Goal: Check status: Check status

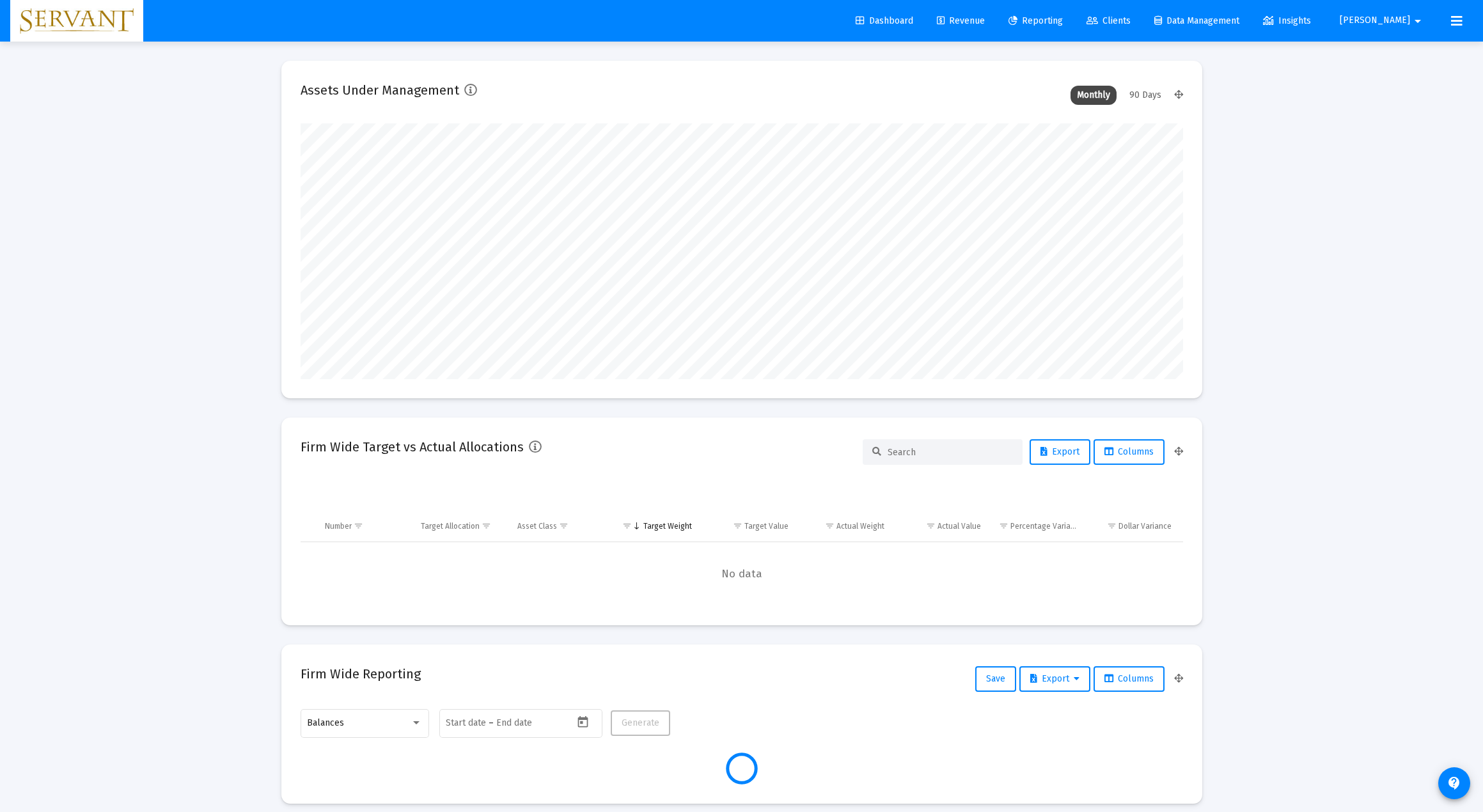
scroll to position [256, 882]
click at [1063, 18] on span "Reporting" at bounding box center [1035, 20] width 54 height 10
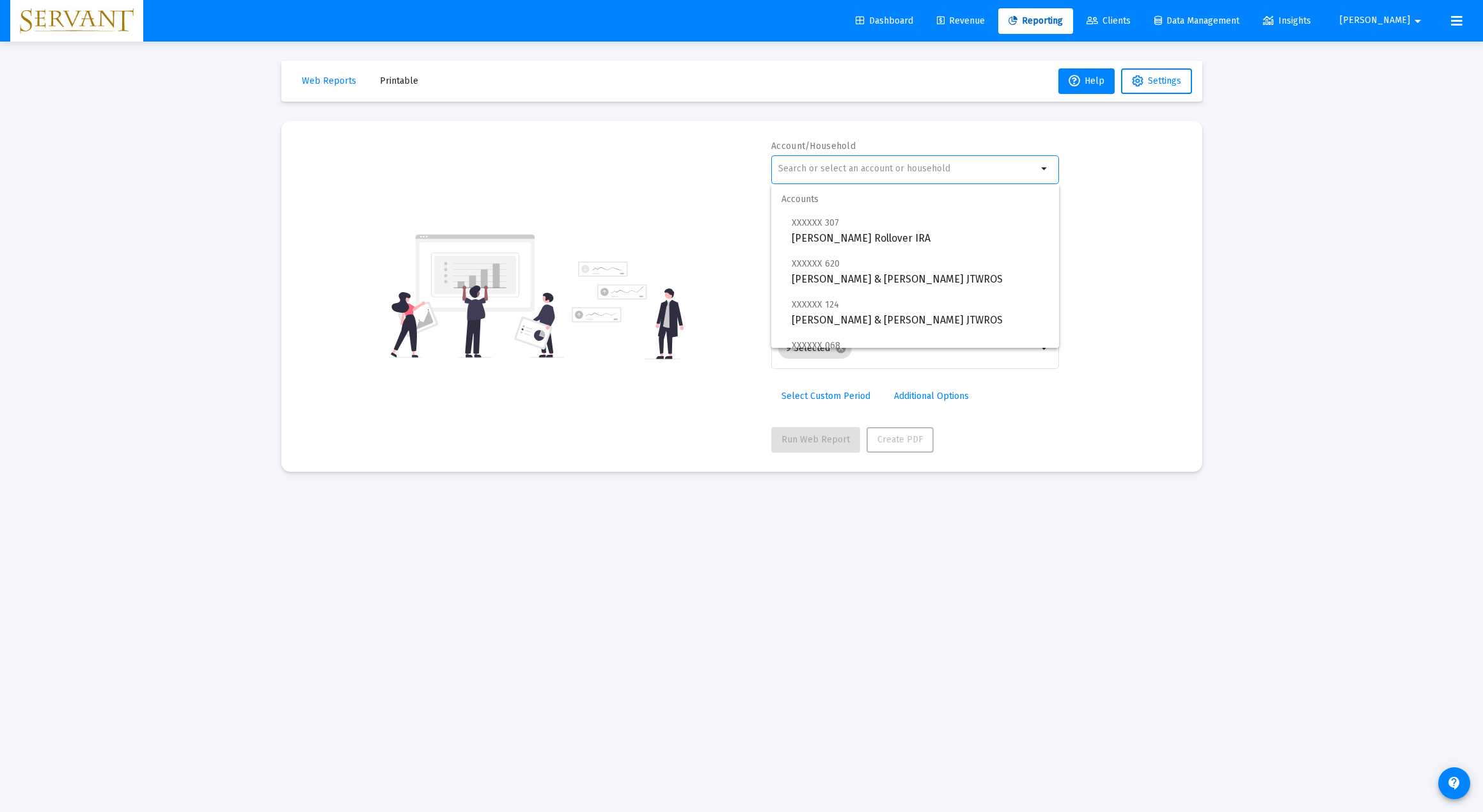
click at [882, 164] on input "text" at bounding box center [907, 169] width 259 height 10
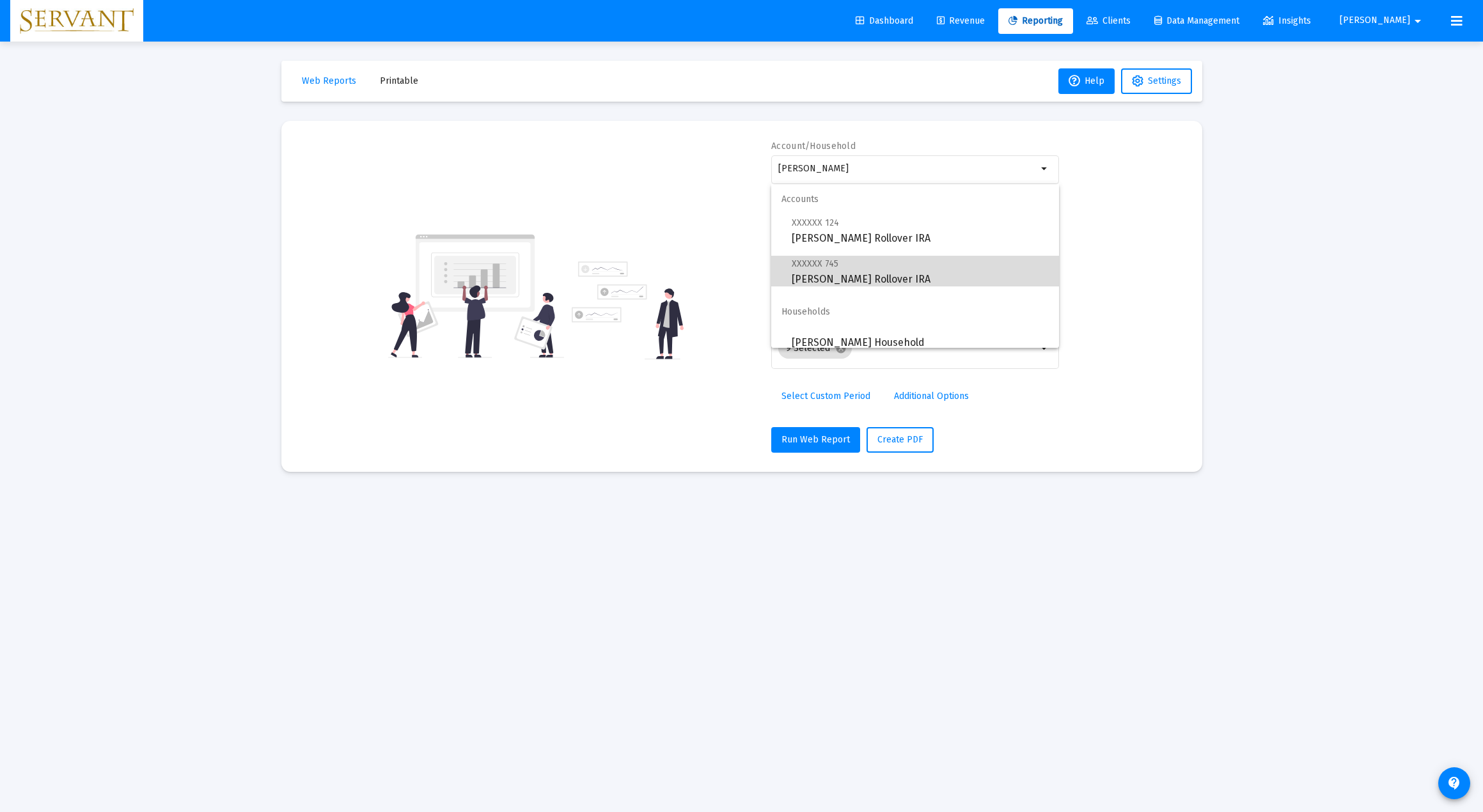
click at [865, 280] on span "XXXXXX 745 [PERSON_NAME] Rollover IRA" at bounding box center [919, 271] width 257 height 31
type input "[PERSON_NAME] Rollover IRA"
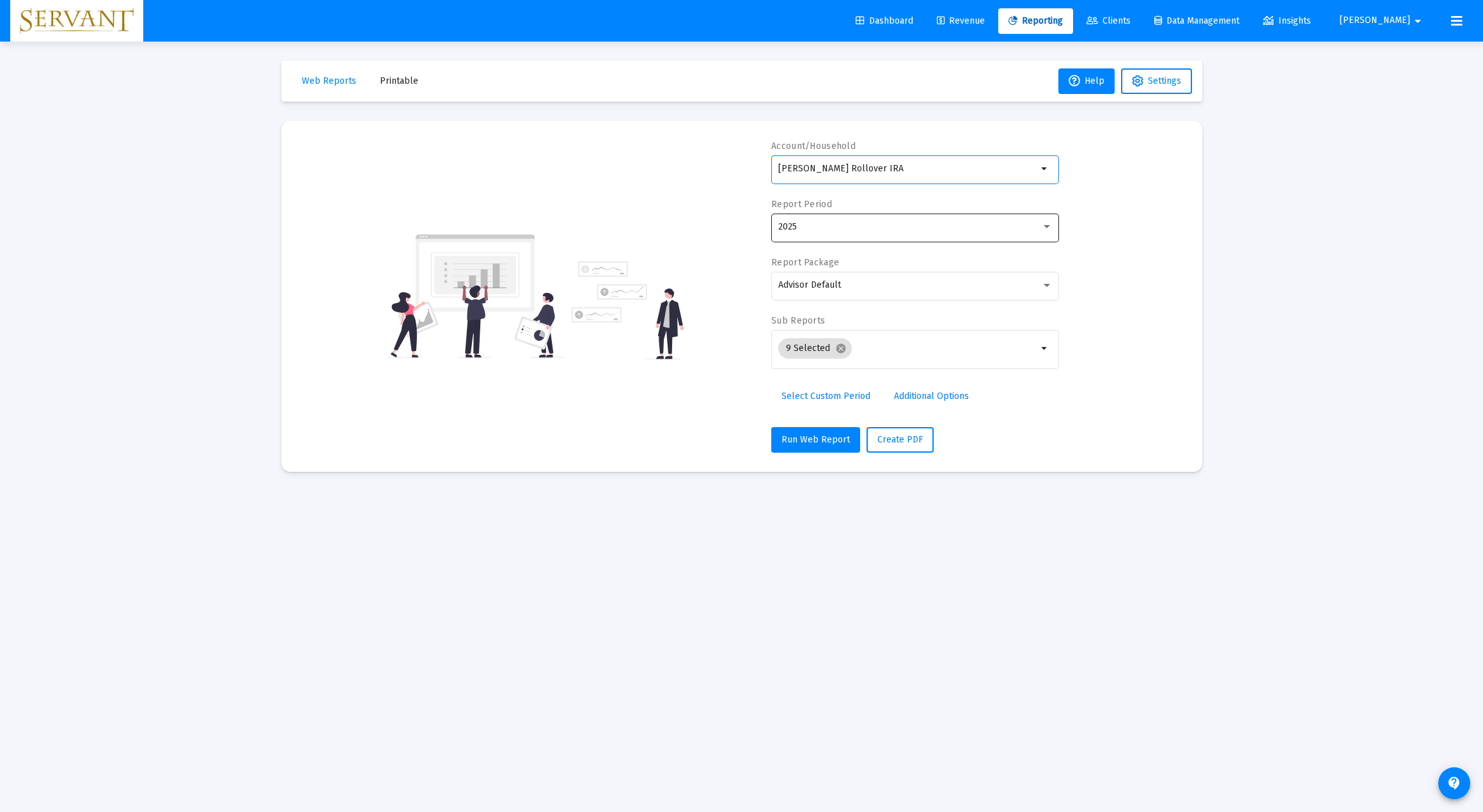
click at [1046, 231] on div at bounding box center [1047, 227] width 11 height 10
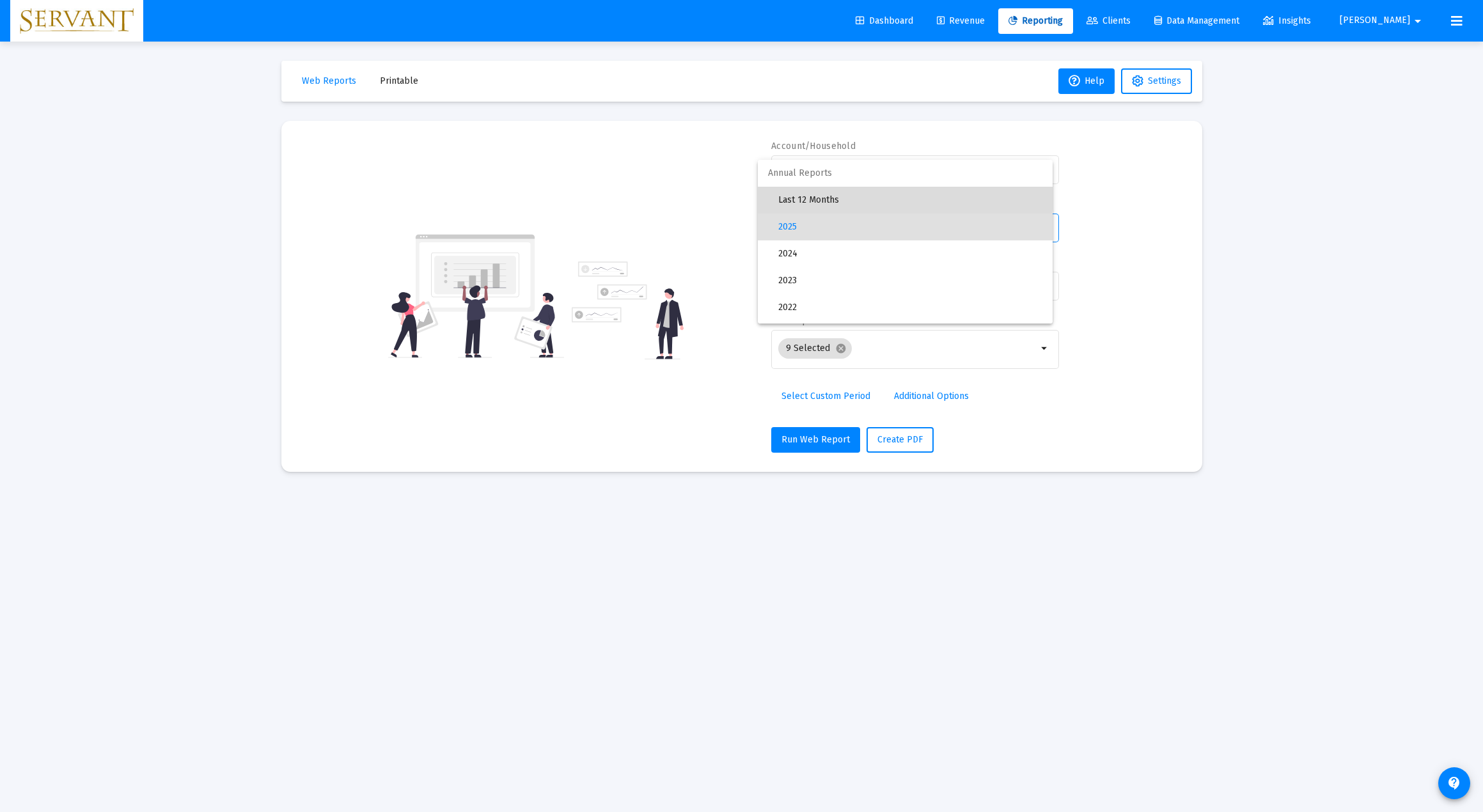
click at [876, 194] on span "Last 12 Months" at bounding box center [910, 200] width 264 height 27
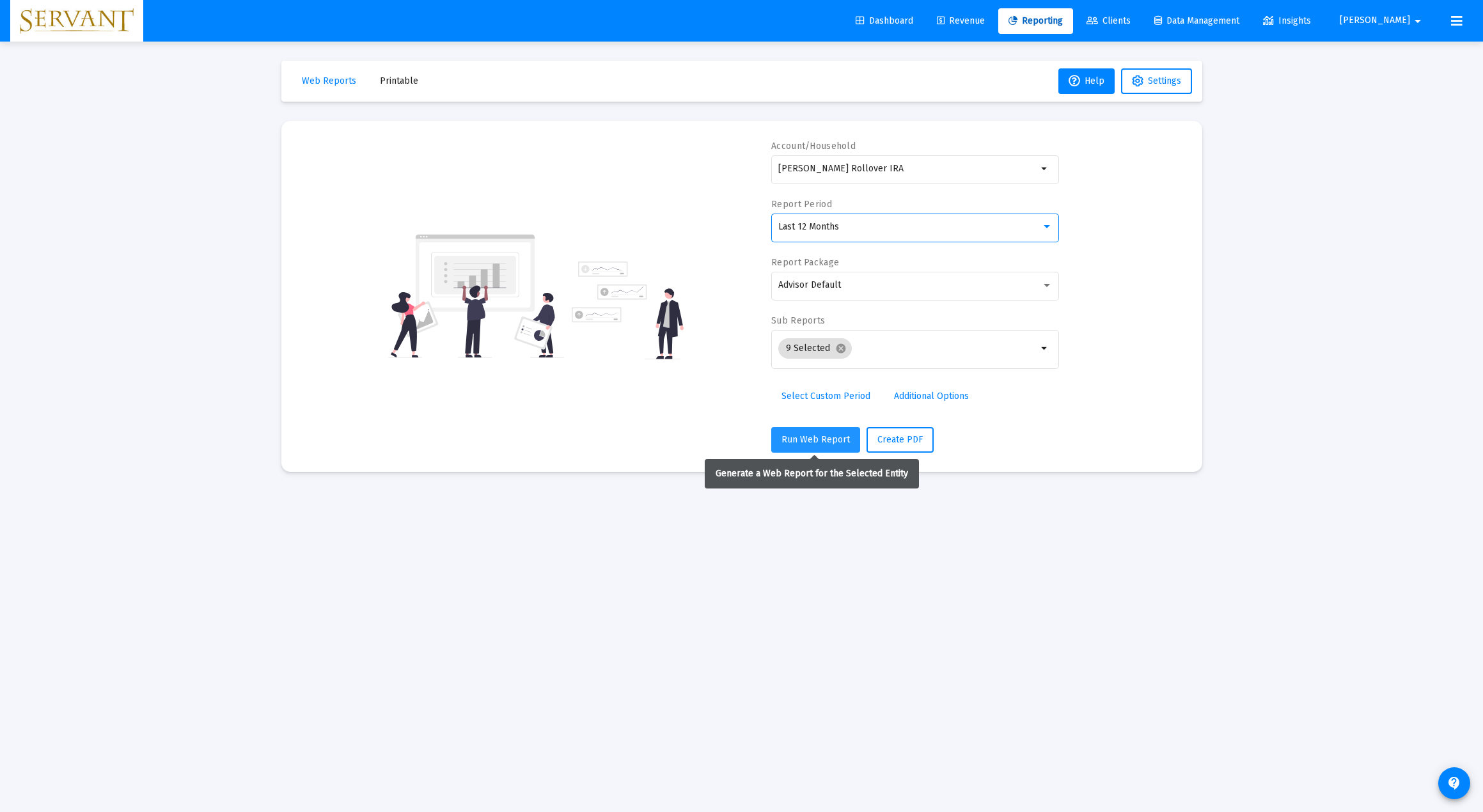
click at [814, 441] on span "Run Web Report" at bounding box center [816, 439] width 68 height 10
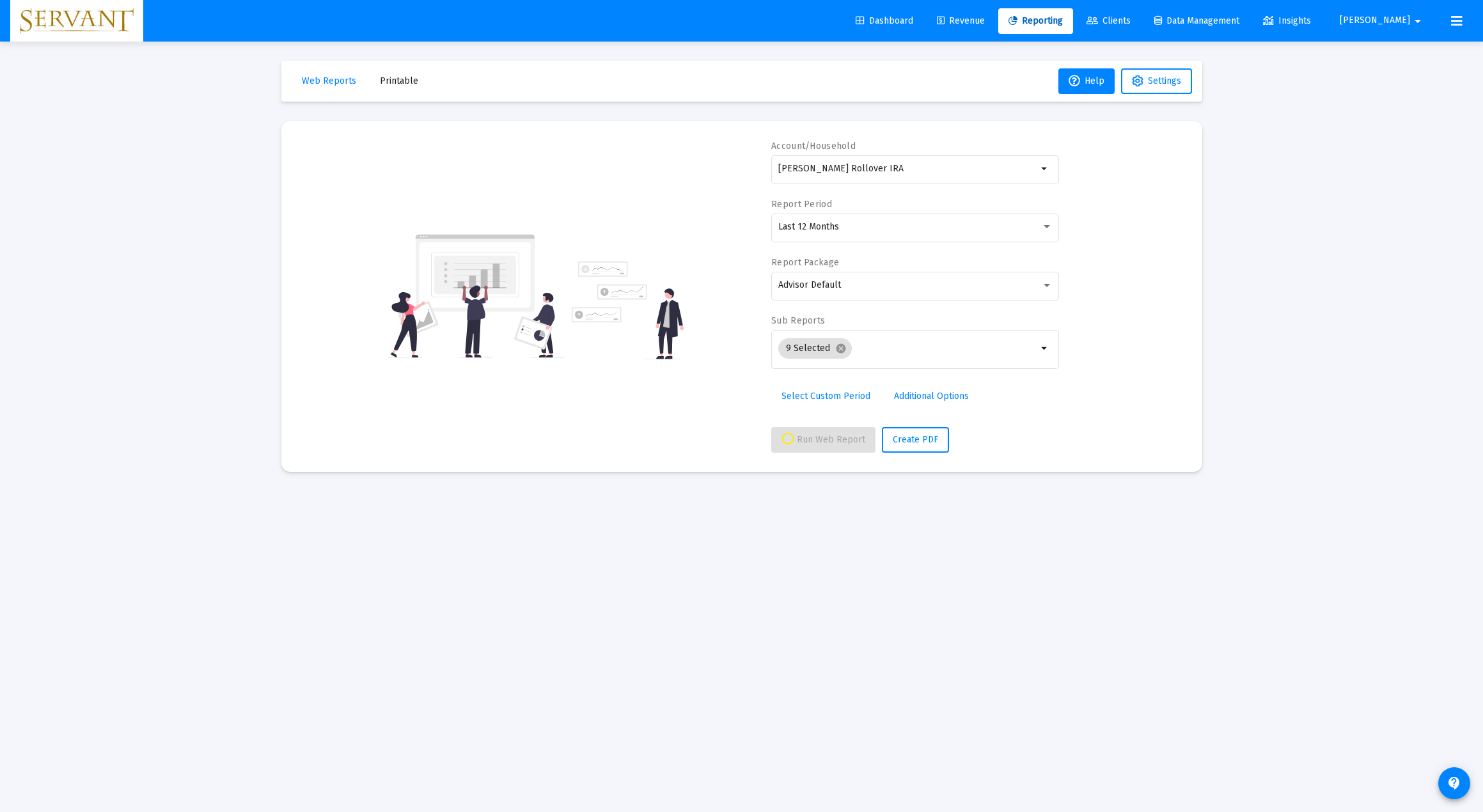
select select "View all"
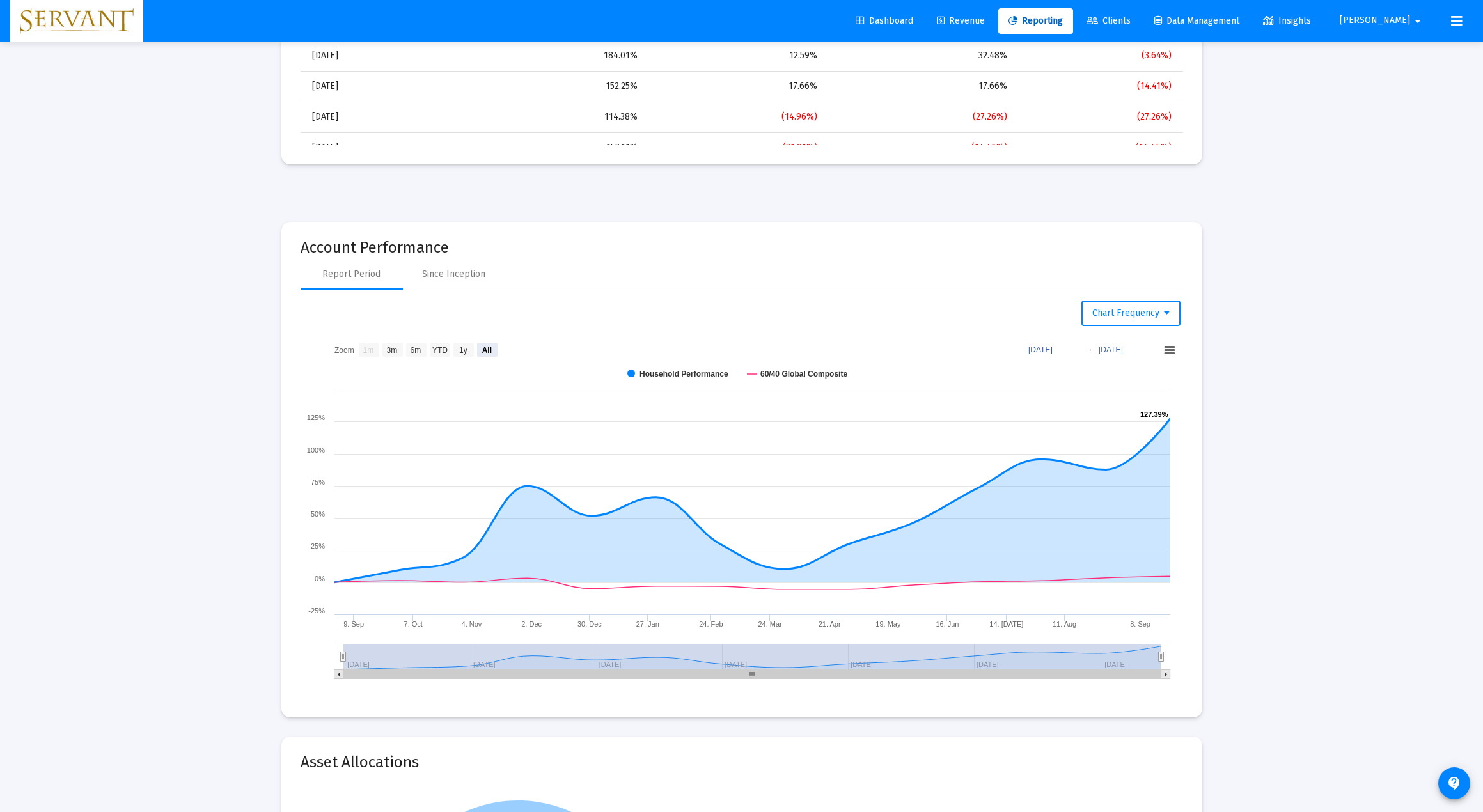
scroll to position [1260, 0]
click at [440, 271] on div "Since Inception" at bounding box center [454, 273] width 64 height 12
select select "View all"
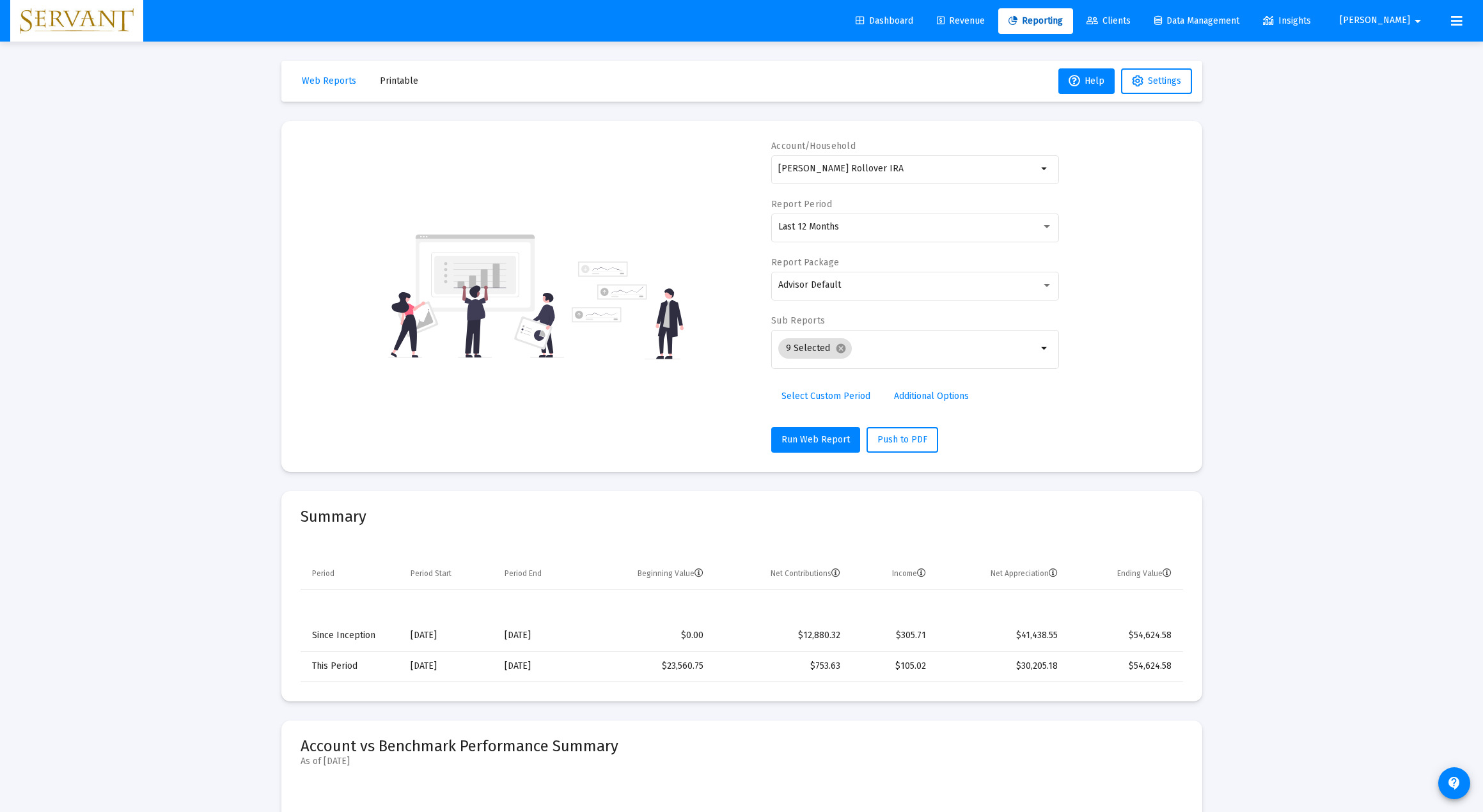
scroll to position [0, 0]
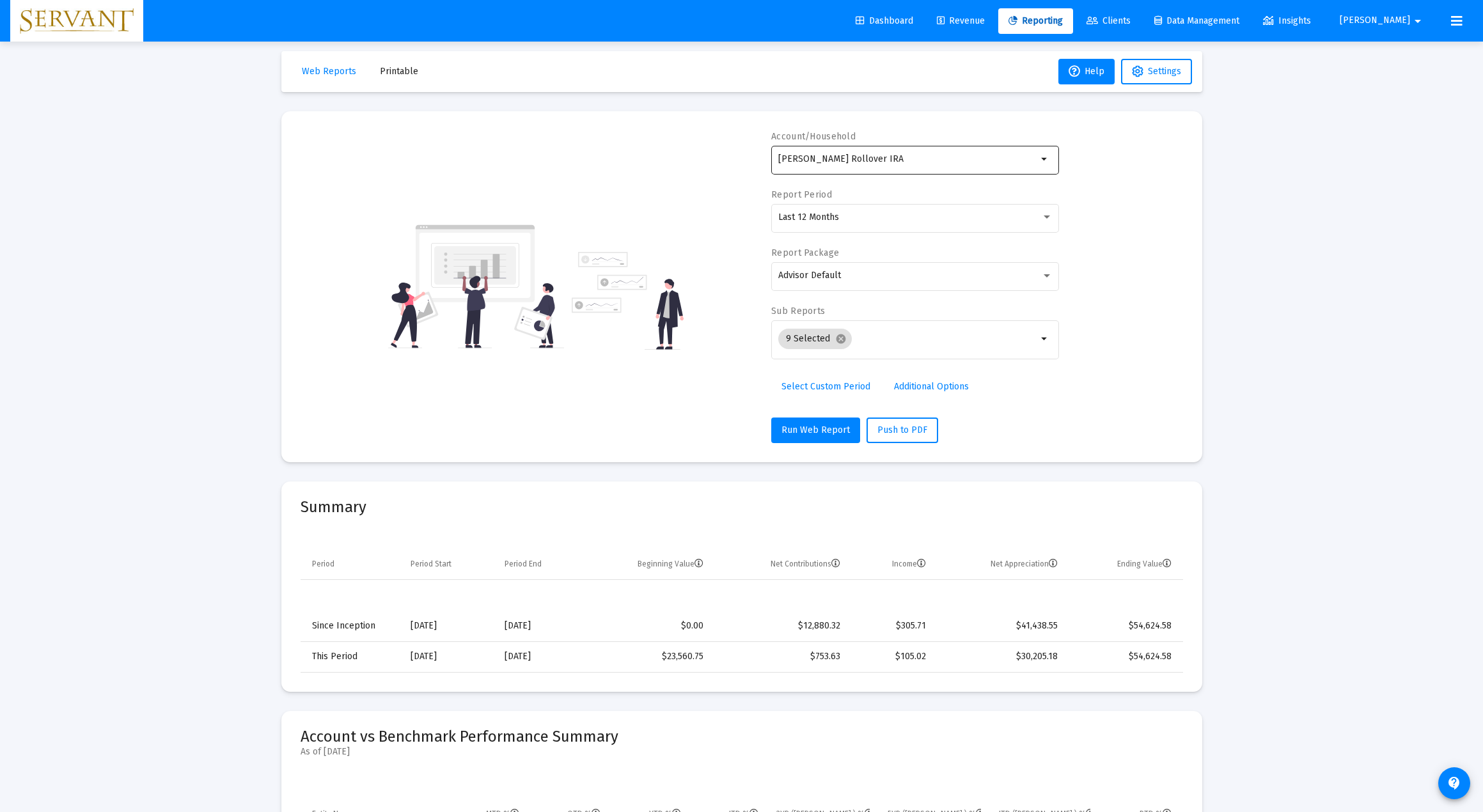
click at [1046, 161] on mat-icon "arrow_drop_down" at bounding box center [1045, 159] width 15 height 15
type input "G"
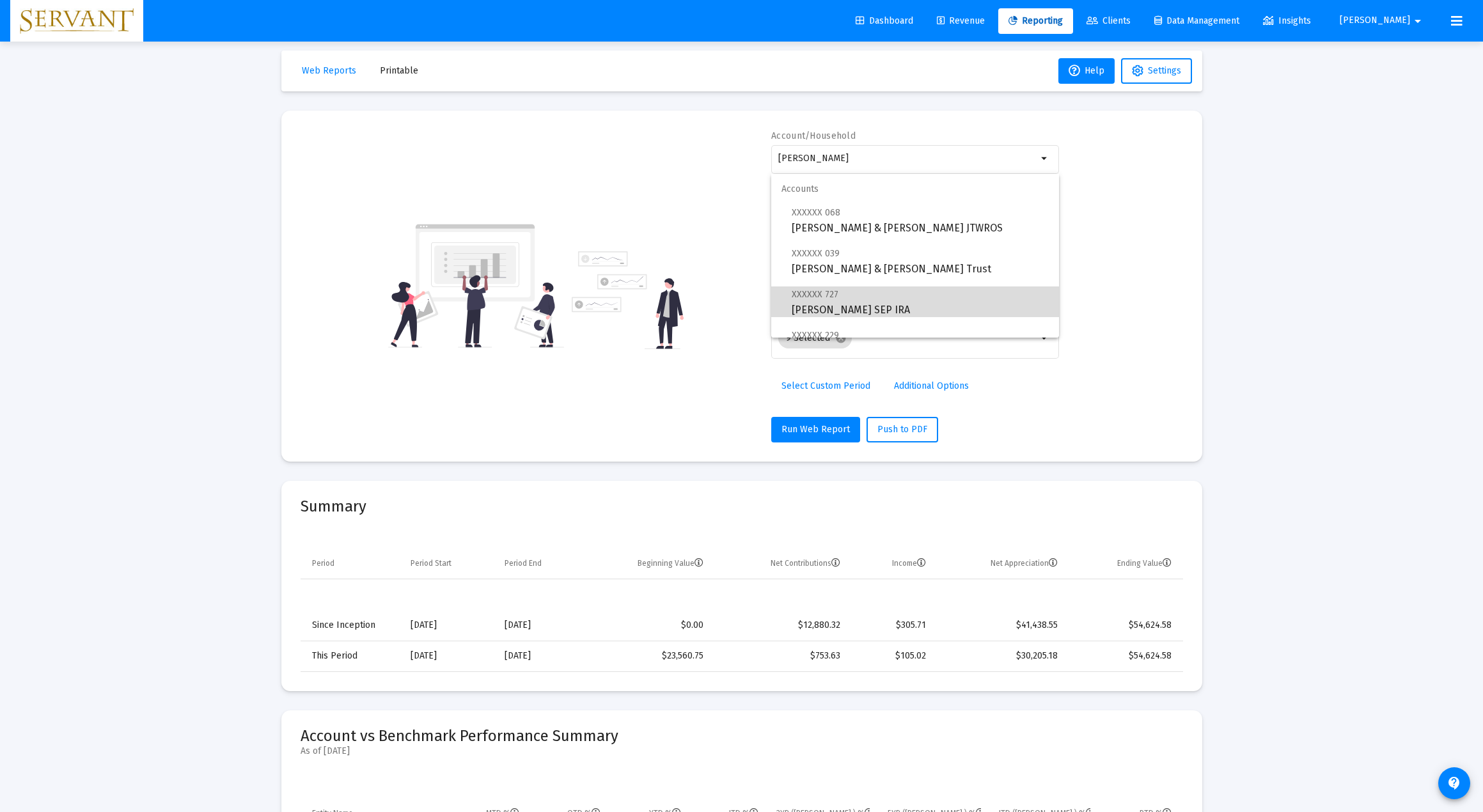
drag, startPoint x: 935, startPoint y: 157, endPoint x: 890, endPoint y: 307, distance: 156.6
click at [890, 307] on span "XXXXXX 727 [PERSON_NAME] SEP [PERSON_NAME]" at bounding box center [919, 302] width 257 height 31
type input "[PERSON_NAME] SEP IRA"
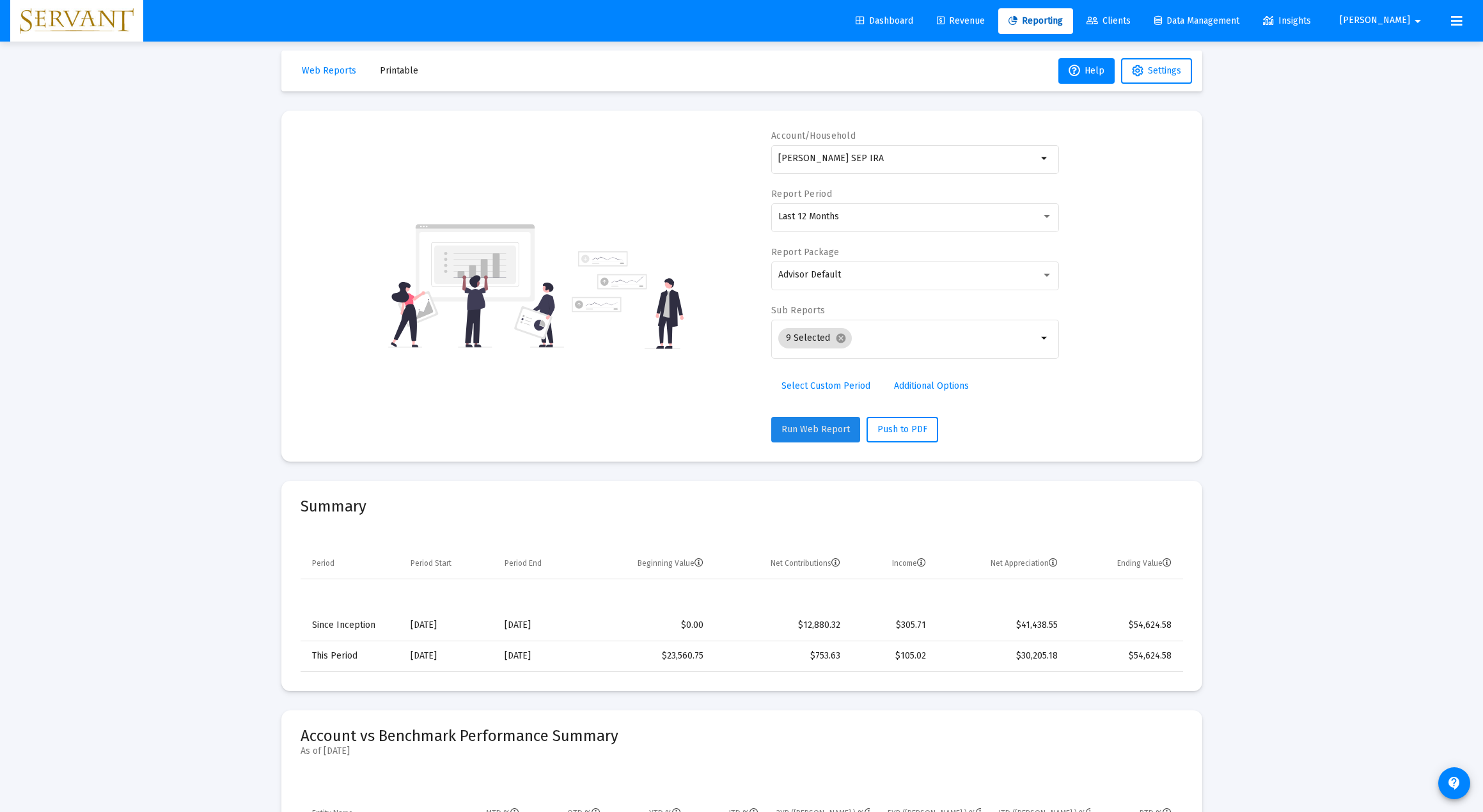
click at [821, 427] on span "Run Web Report" at bounding box center [816, 429] width 68 height 10
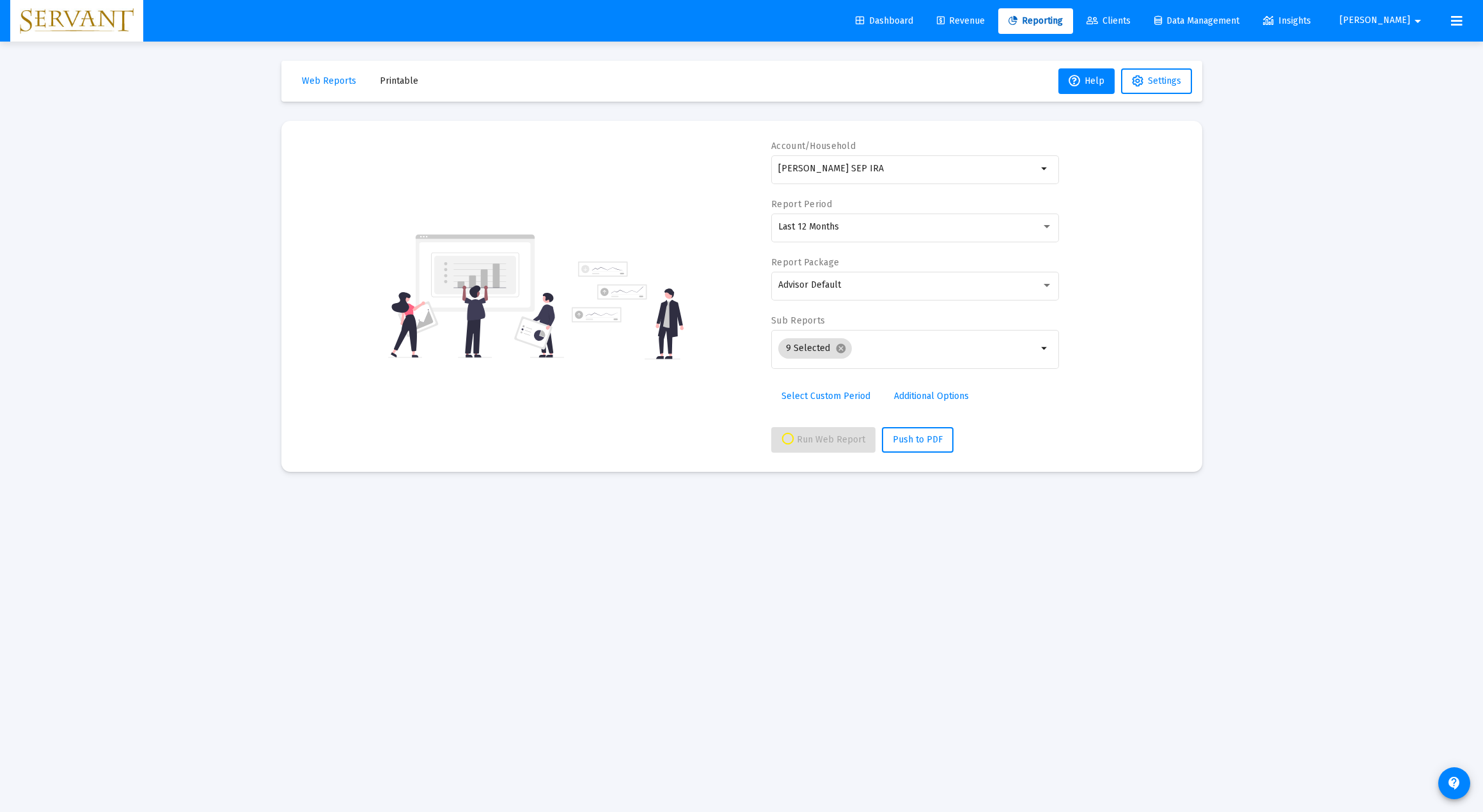
select select "View all"
